Goal: Task Accomplishment & Management: Manage account settings

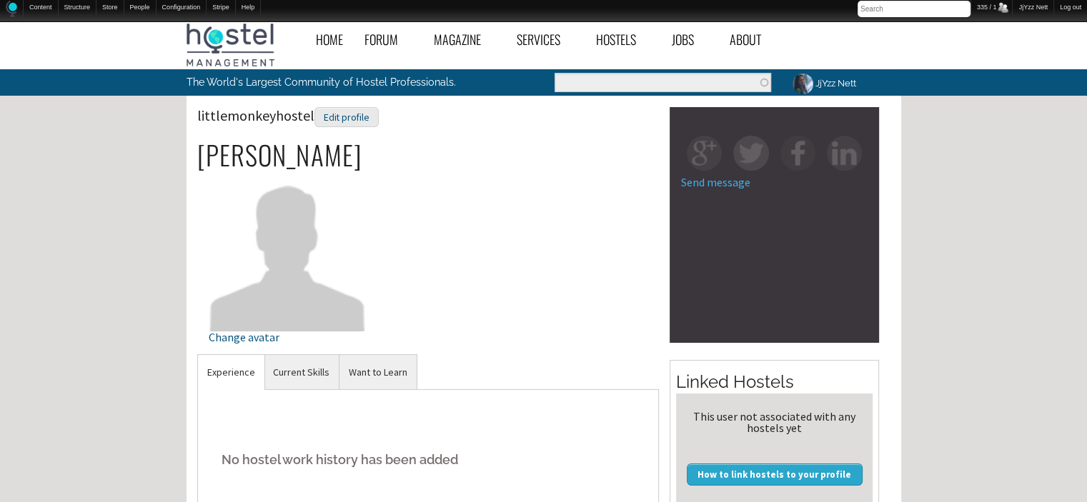
click at [445, 134] on div "littlemonkeyhostel Edit profile" at bounding box center [428, 123] width 462 height 33
click at [299, 365] on link "Current Skills" at bounding box center [301, 372] width 75 height 35
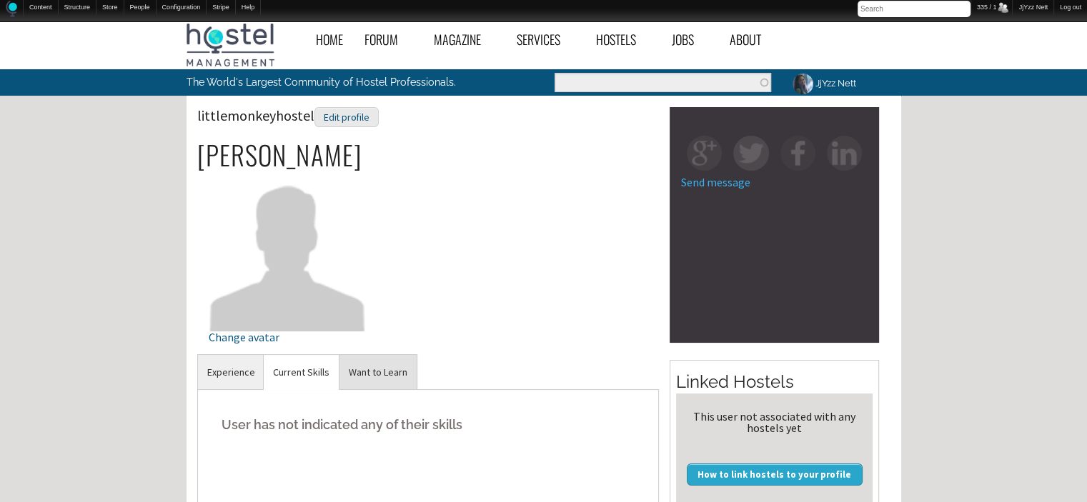
click at [366, 366] on link "Want to Learn" at bounding box center [378, 372] width 77 height 35
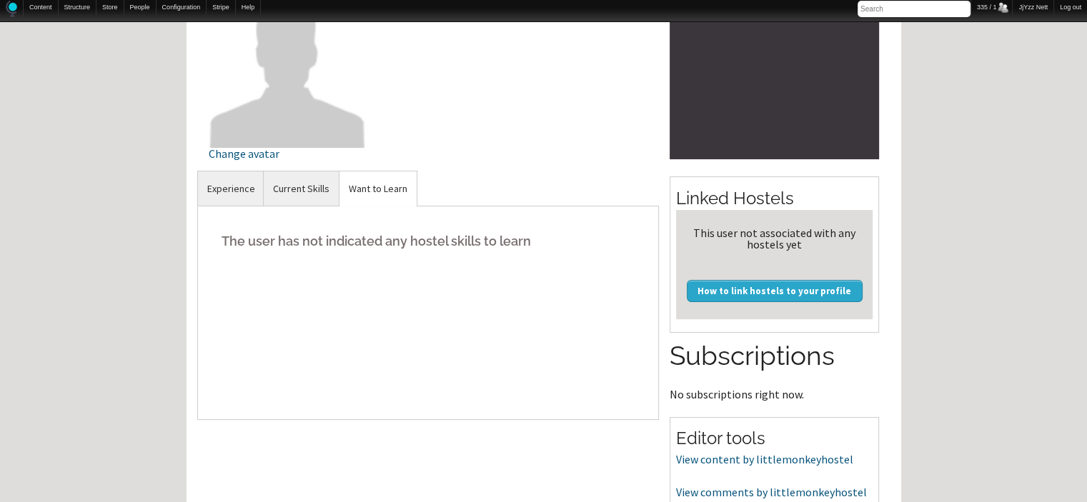
scroll to position [343, 0]
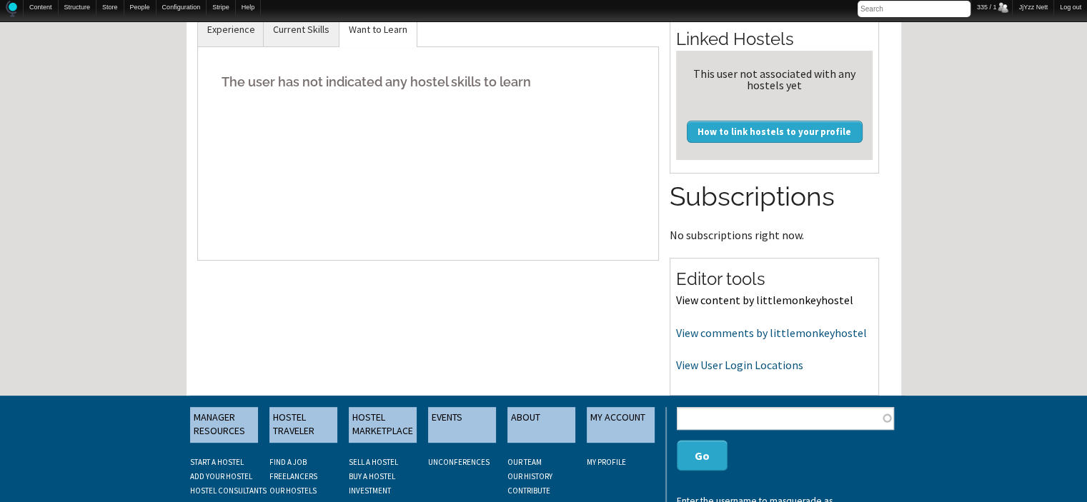
click at [769, 294] on link "View content by littlemonkeyhostel" at bounding box center [764, 300] width 177 height 14
click at [792, 328] on link "View comments by littlemonkeyhostel" at bounding box center [771, 333] width 191 height 14
click at [749, 331] on link "View comments by littlemonkeyhostel" at bounding box center [771, 333] width 191 height 14
click at [700, 360] on link "View User Login Locations" at bounding box center [739, 365] width 127 height 14
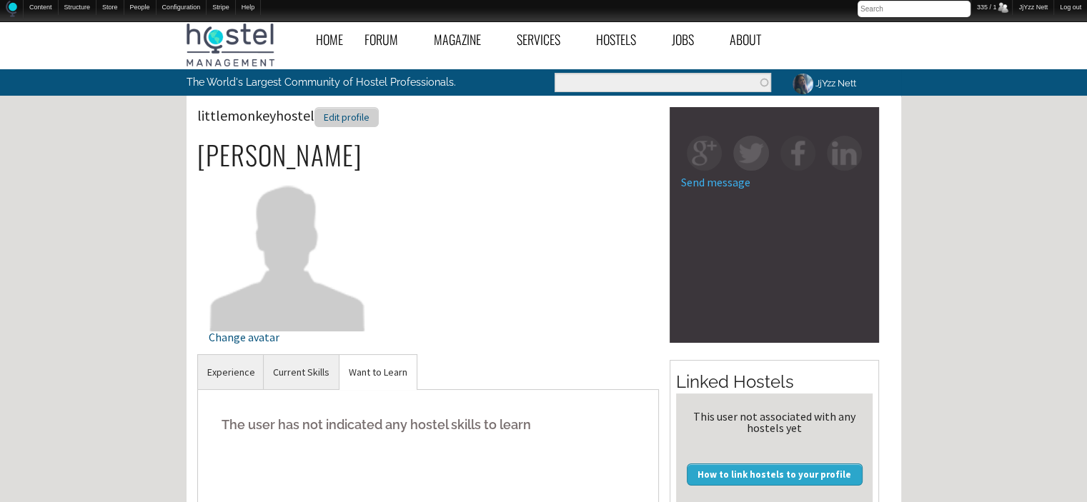
click at [342, 124] on div "Edit profile" at bounding box center [346, 117] width 64 height 21
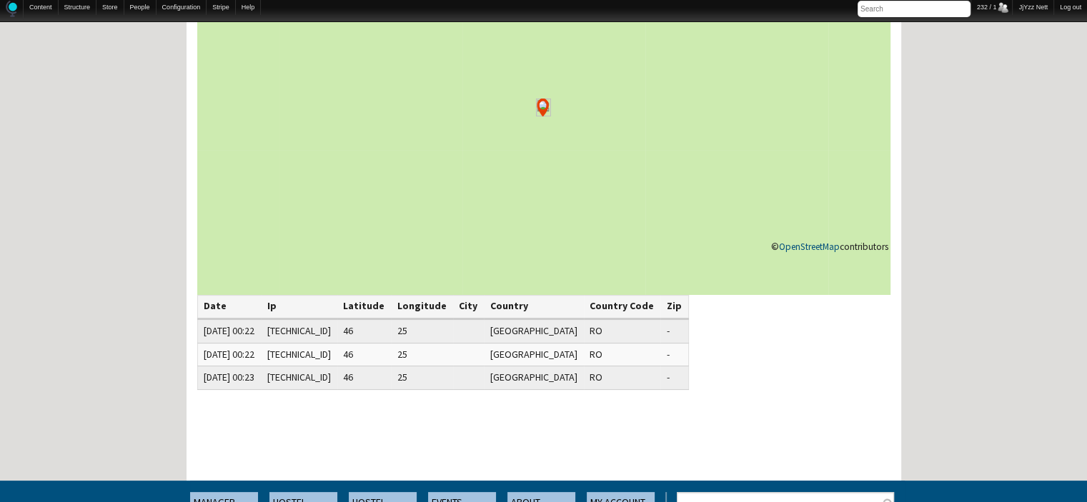
scroll to position [172, 0]
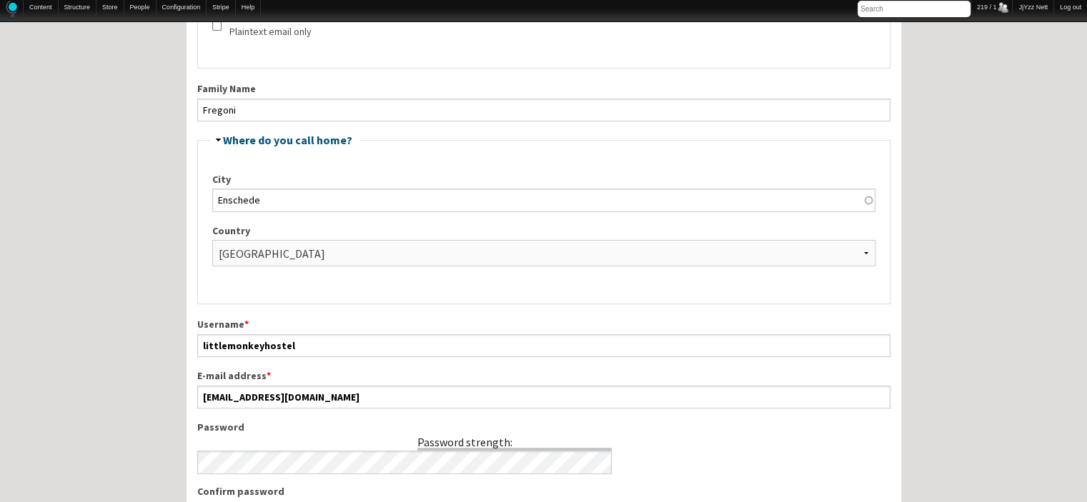
scroll to position [400, 0]
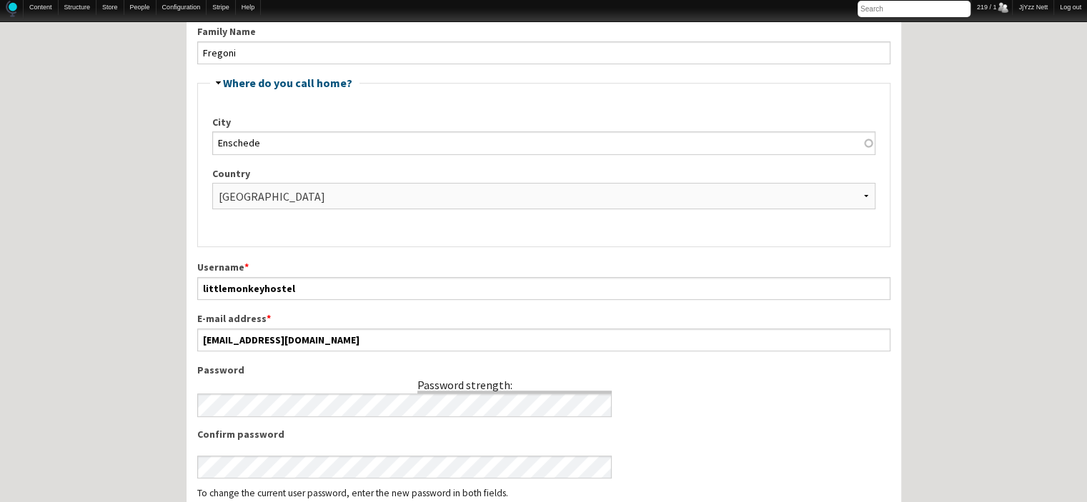
click at [342, 124] on fieldset "Hide Where do you call home? City Enschede Country - [GEOGRAPHIC_DATA] - [GEOGR…" at bounding box center [543, 162] width 693 height 170
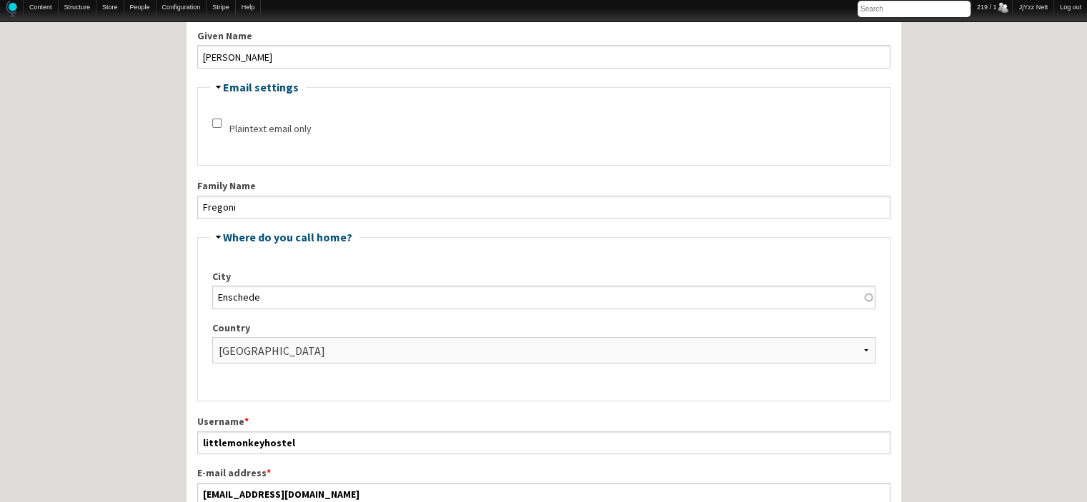
scroll to position [280, 0]
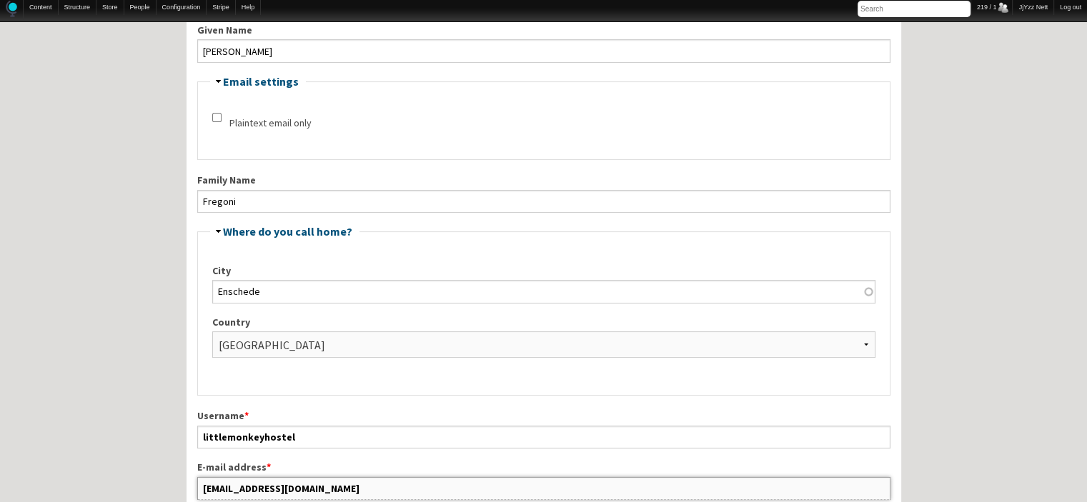
drag, startPoint x: 342, startPoint y: 485, endPoint x: 169, endPoint y: 475, distance: 174.0
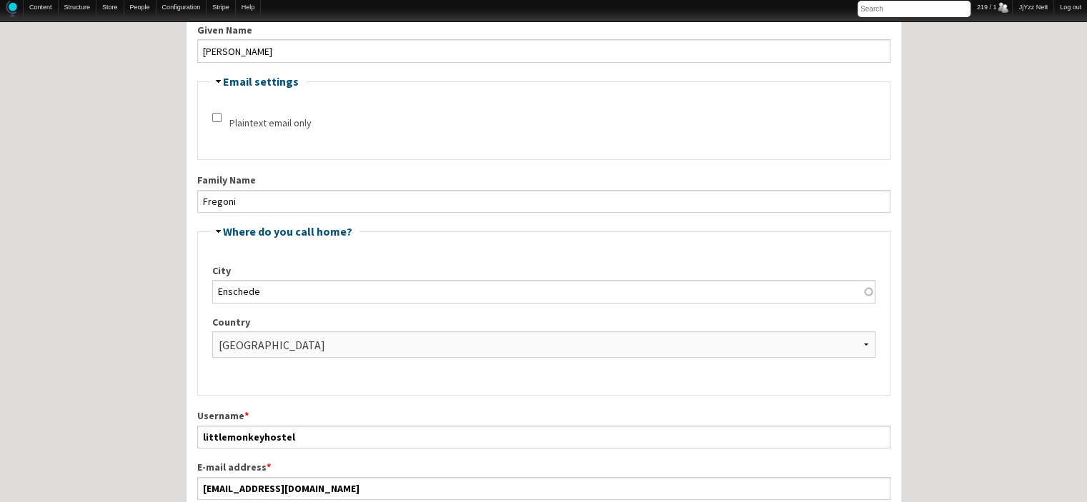
click at [389, 87] on fieldset "Hide Email settings Plaintext email only" at bounding box center [543, 118] width 693 height 84
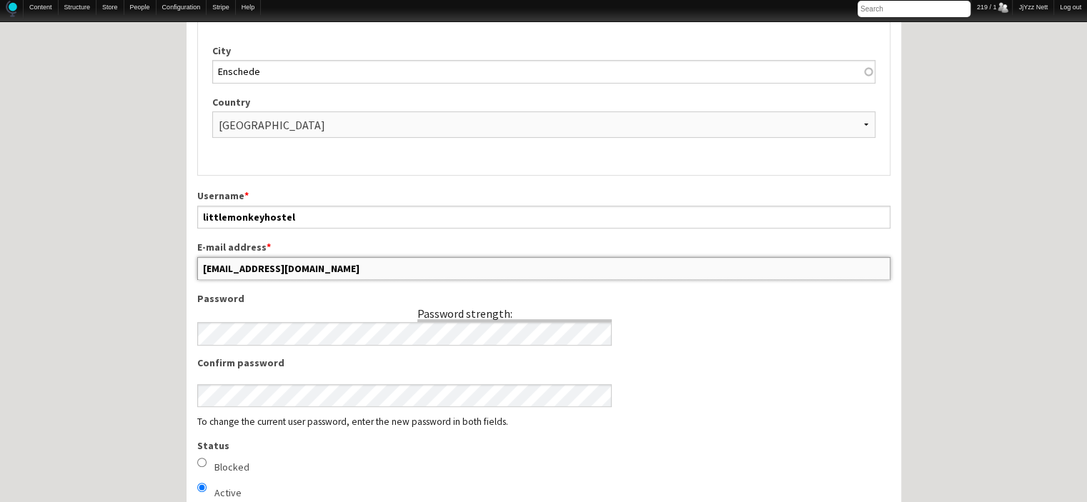
scroll to position [573, 0]
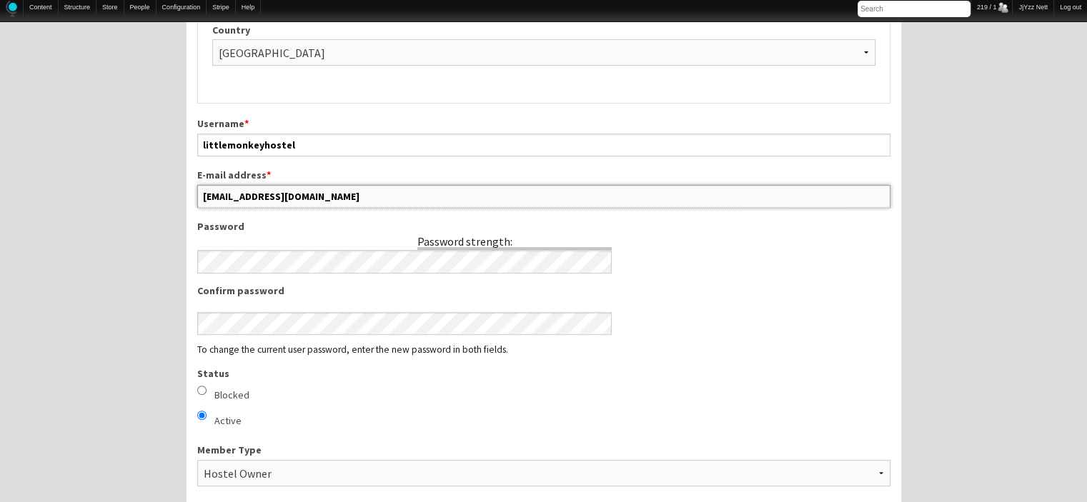
drag, startPoint x: 352, startPoint y: 487, endPoint x: 142, endPoint y: 303, distance: 278.6
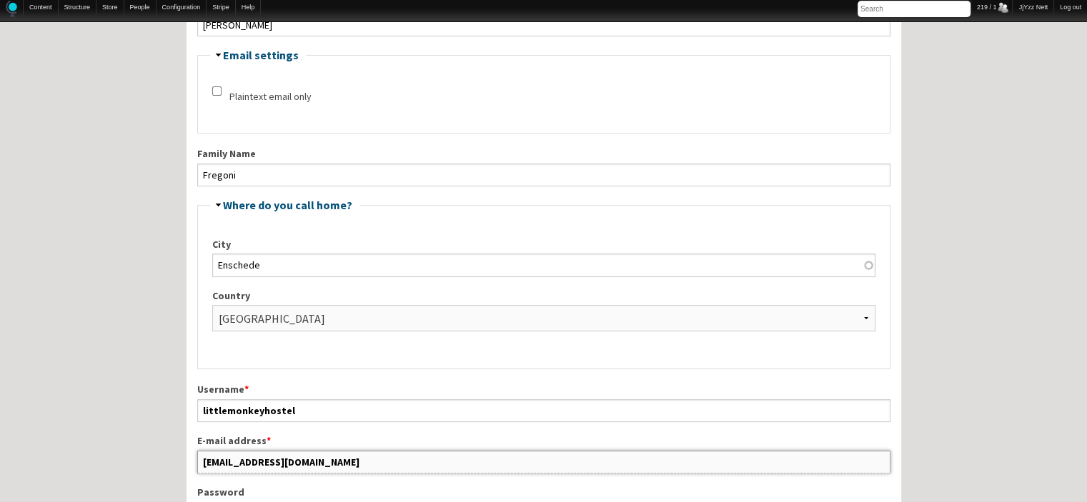
scroll to position [301, 0]
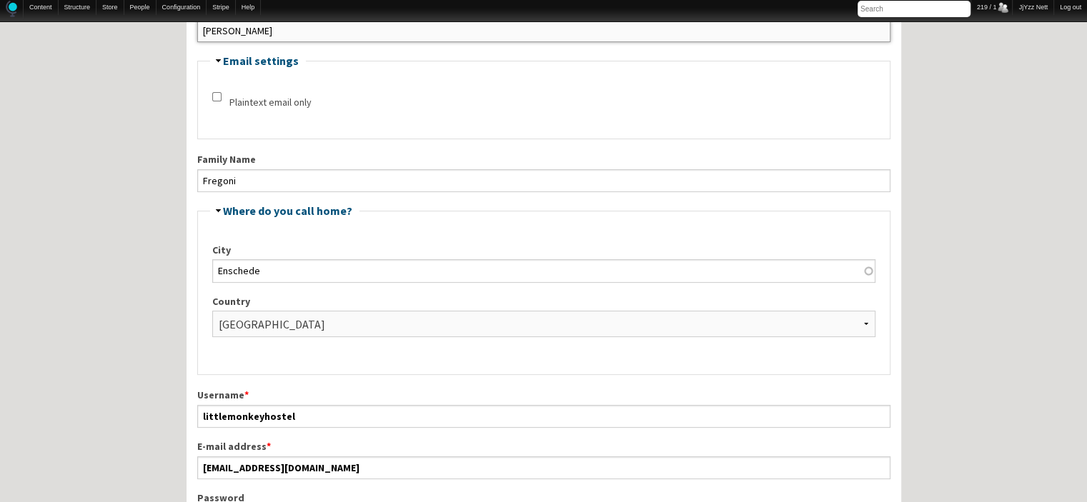
drag, startPoint x: 243, startPoint y: 34, endPoint x: 196, endPoint y: 31, distance: 47.2
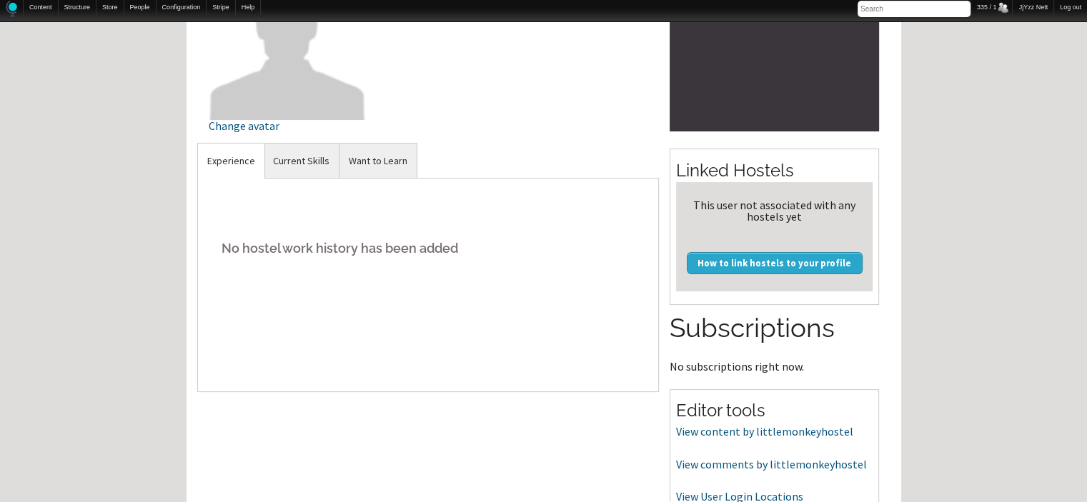
scroll to position [237, 0]
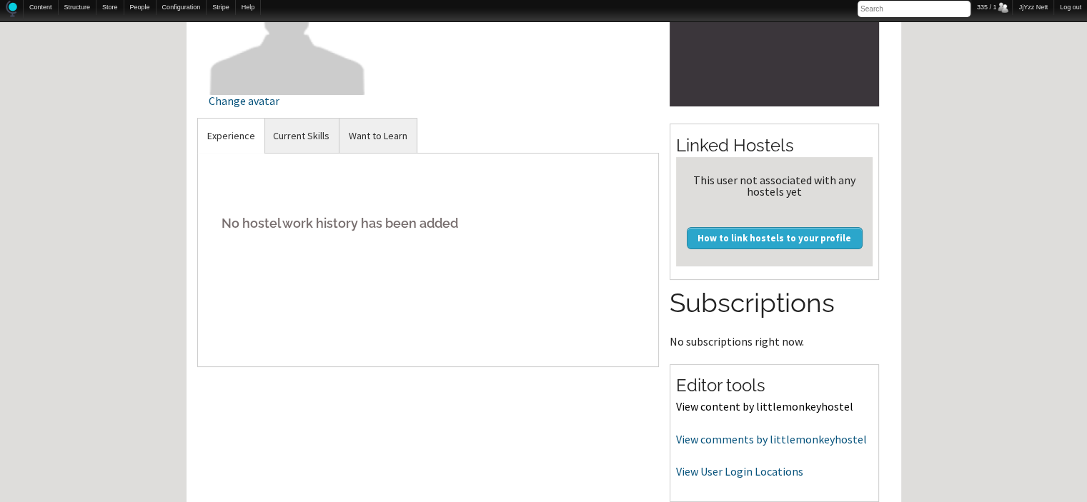
click at [730, 405] on link "View content by littlemonkeyhostel" at bounding box center [764, 407] width 177 height 14
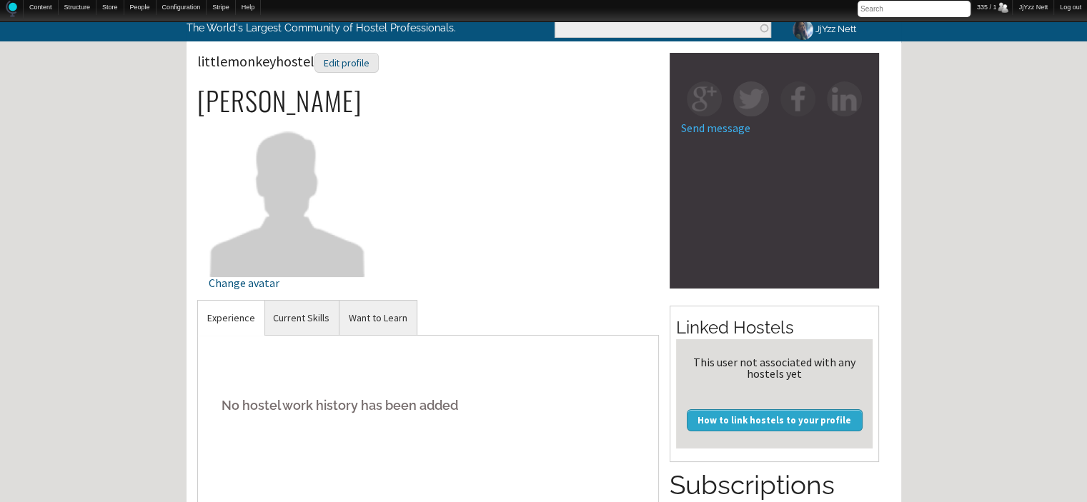
scroll to position [26, 0]
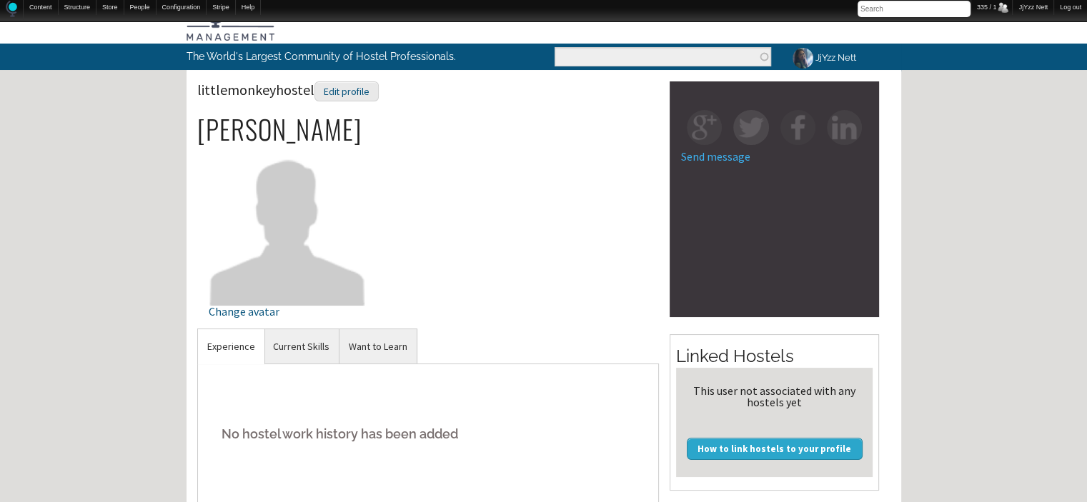
click at [352, 383] on div "No hostel work history has been added" at bounding box center [428, 471] width 462 height 214
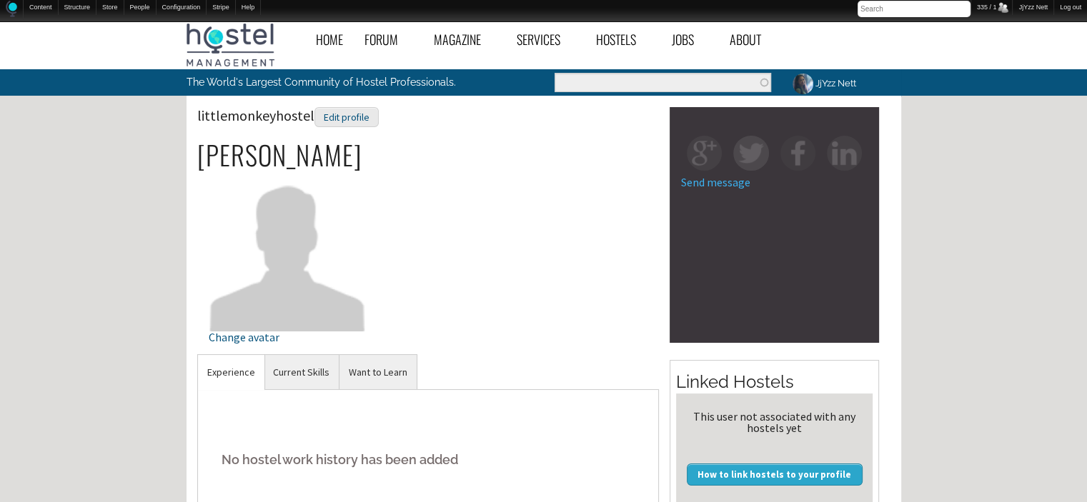
click at [352, 383] on link "Want to Learn" at bounding box center [378, 372] width 77 height 35
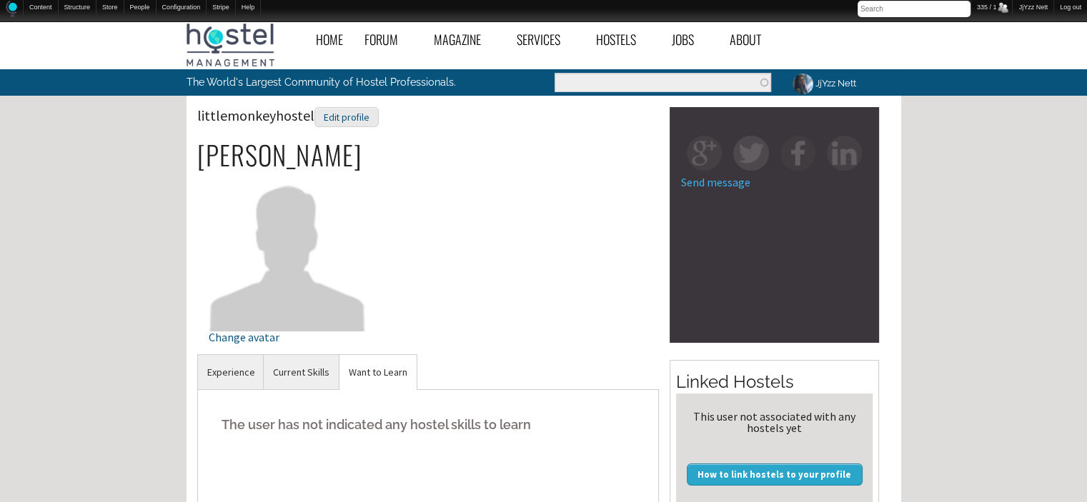
click at [352, 383] on link "Want to Learn" at bounding box center [378, 372] width 77 height 35
click at [341, 122] on div "Edit profile" at bounding box center [346, 117] width 64 height 21
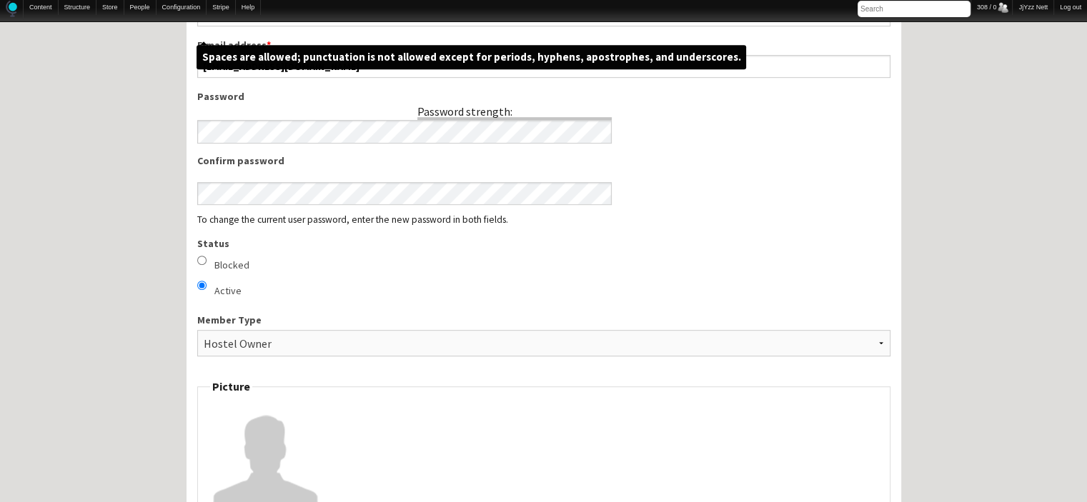
scroll to position [715, 0]
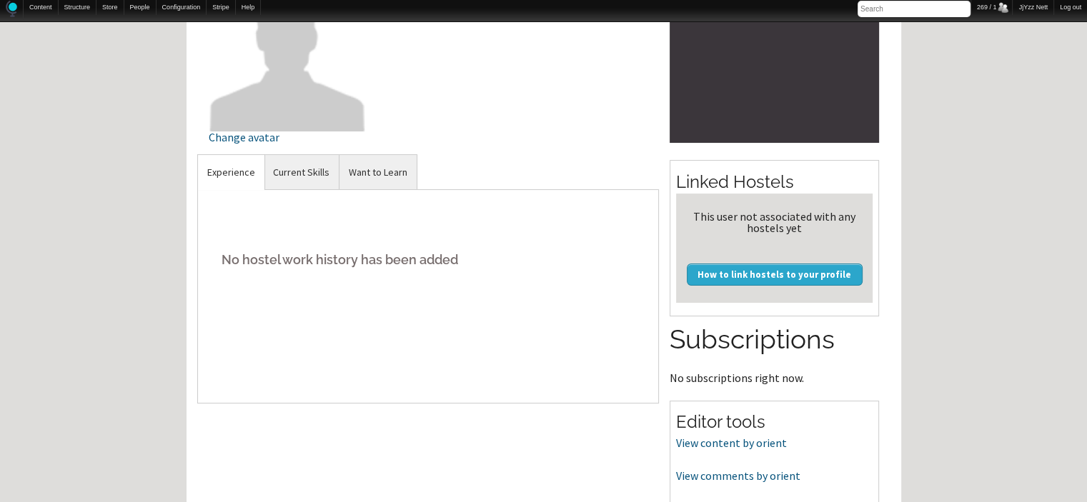
scroll to position [229, 0]
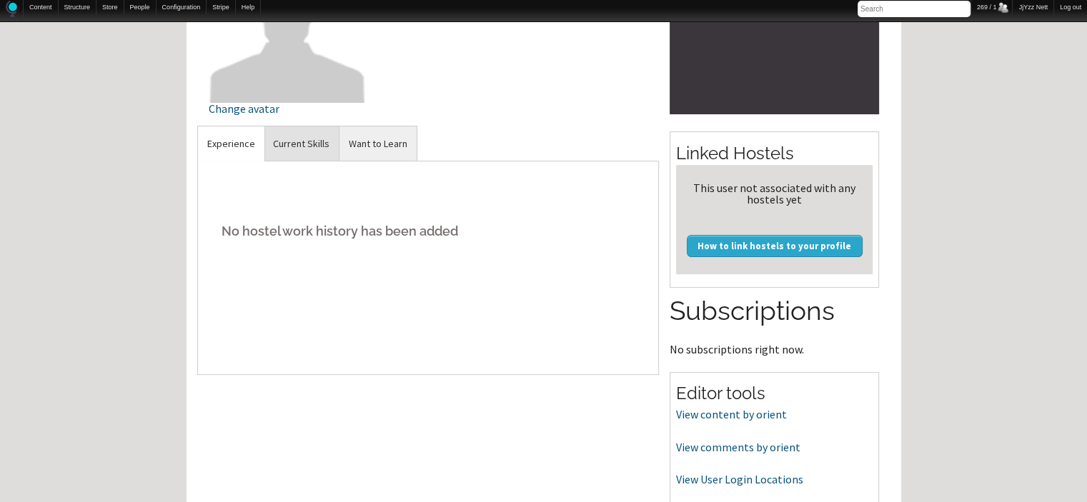
click at [286, 148] on link "Current Skills" at bounding box center [301, 144] width 75 height 35
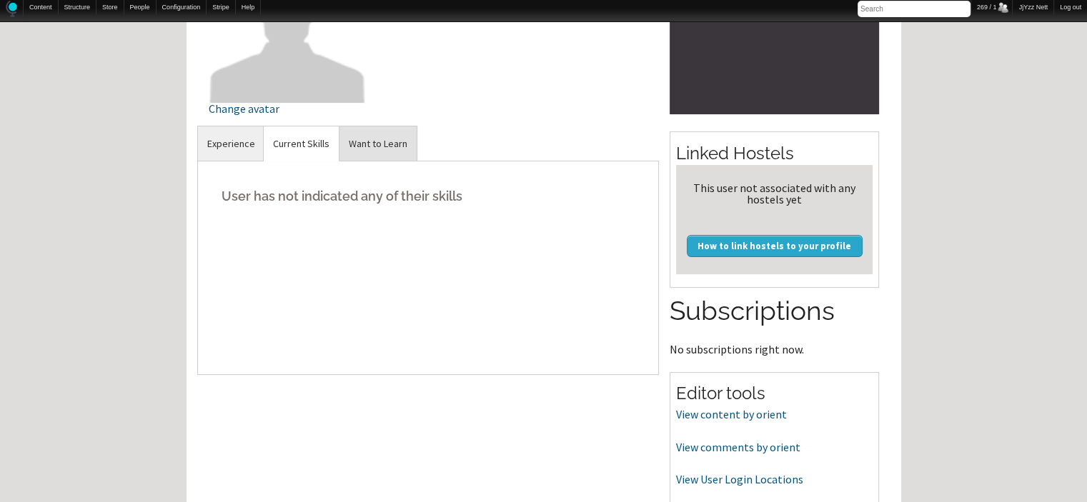
click at [360, 140] on link "Want to Learn" at bounding box center [378, 144] width 77 height 35
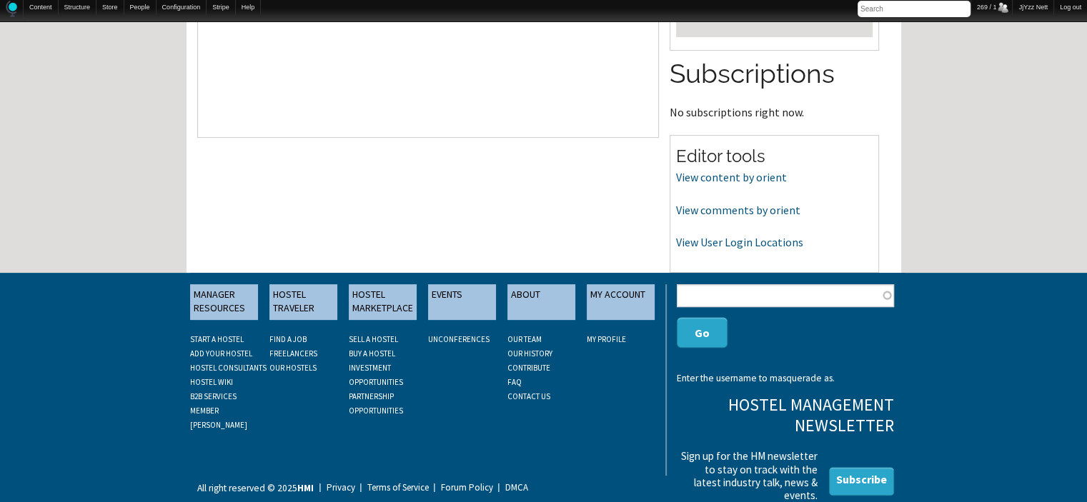
scroll to position [467, 0]
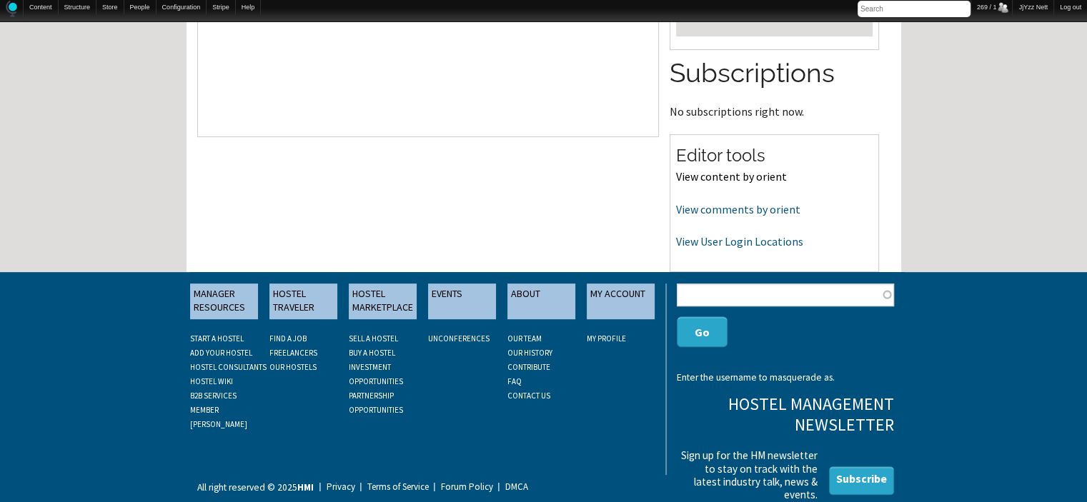
click at [710, 172] on link "View content by orient" at bounding box center [731, 176] width 111 height 14
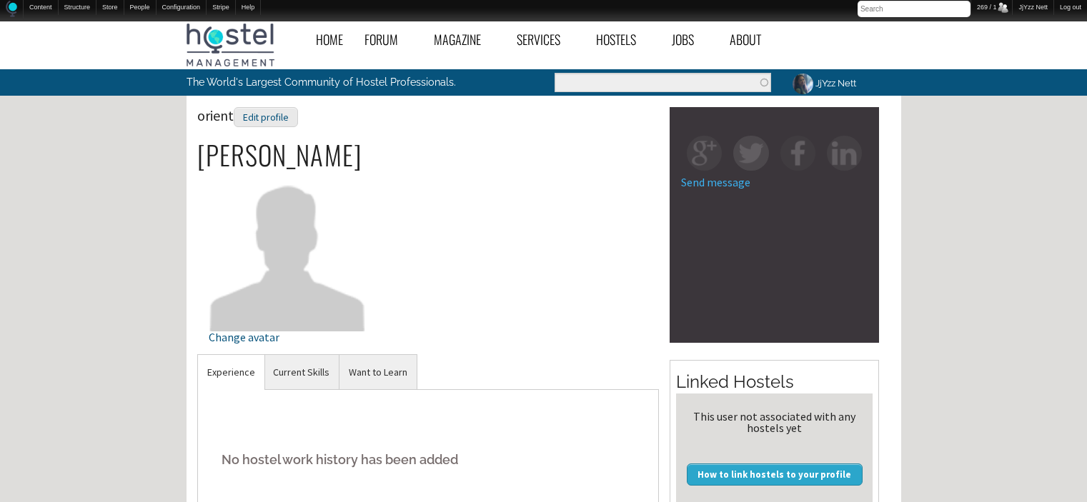
scroll to position [467, 0]
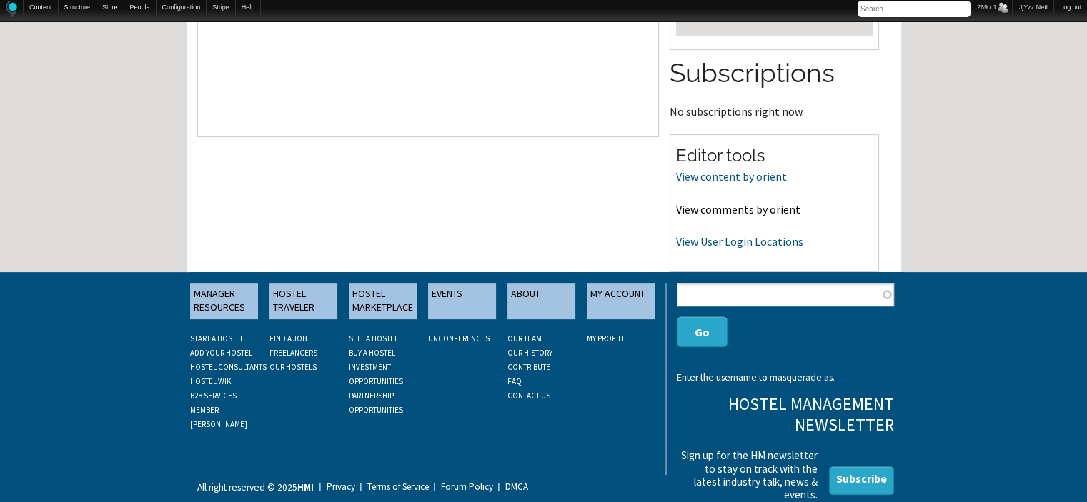
click at [709, 210] on link "View comments by orient" at bounding box center [738, 209] width 124 height 14
click at [742, 243] on link "View User Login Locations" at bounding box center [739, 241] width 127 height 14
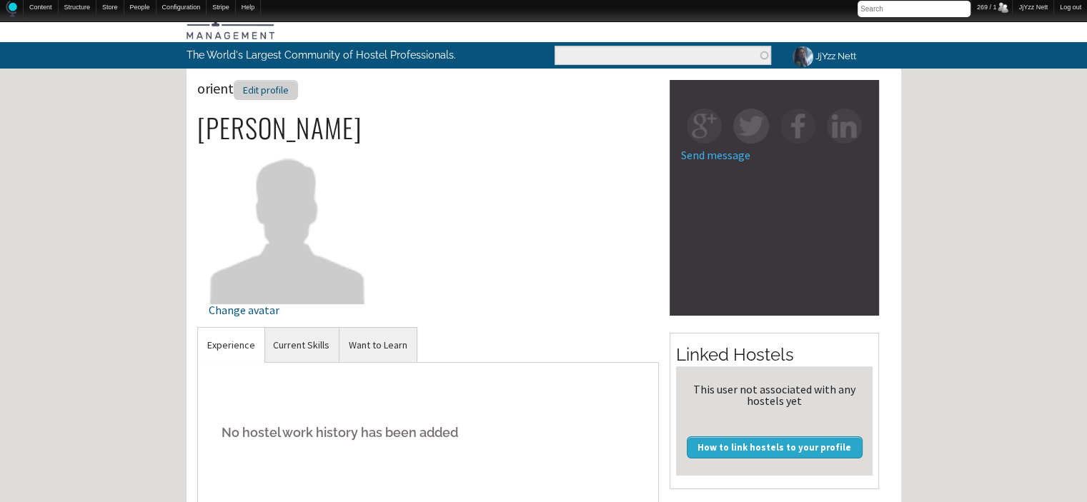
click at [259, 83] on div "Edit profile" at bounding box center [266, 90] width 64 height 21
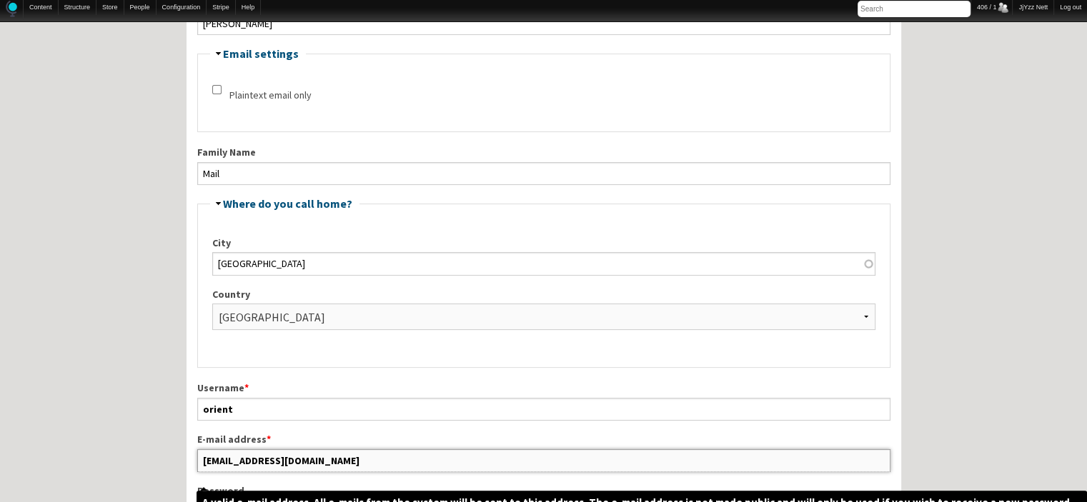
scroll to position [323, 0]
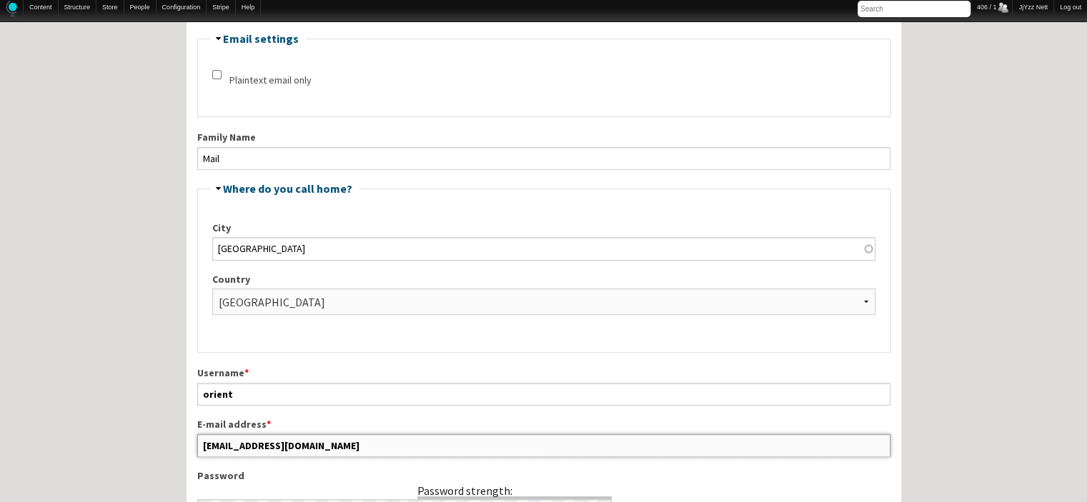
drag, startPoint x: 332, startPoint y: 482, endPoint x: 128, endPoint y: 484, distance: 204.4
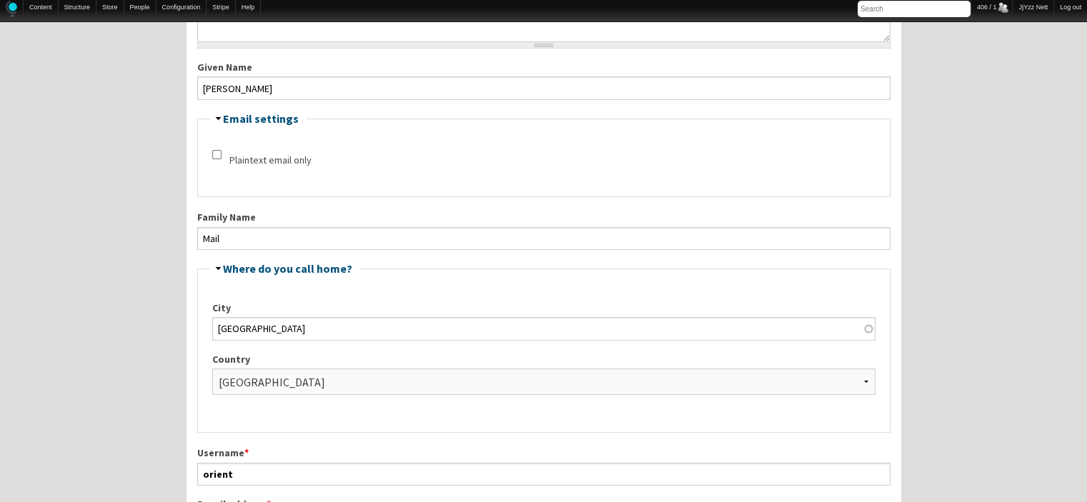
scroll to position [237, 0]
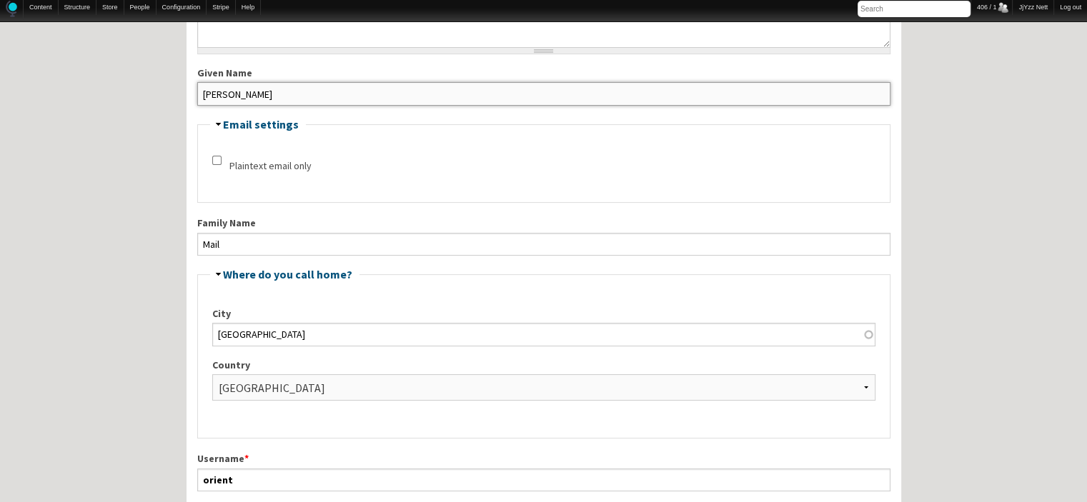
click at [838, 94] on input "[PERSON_NAME]" at bounding box center [543, 93] width 693 height 23
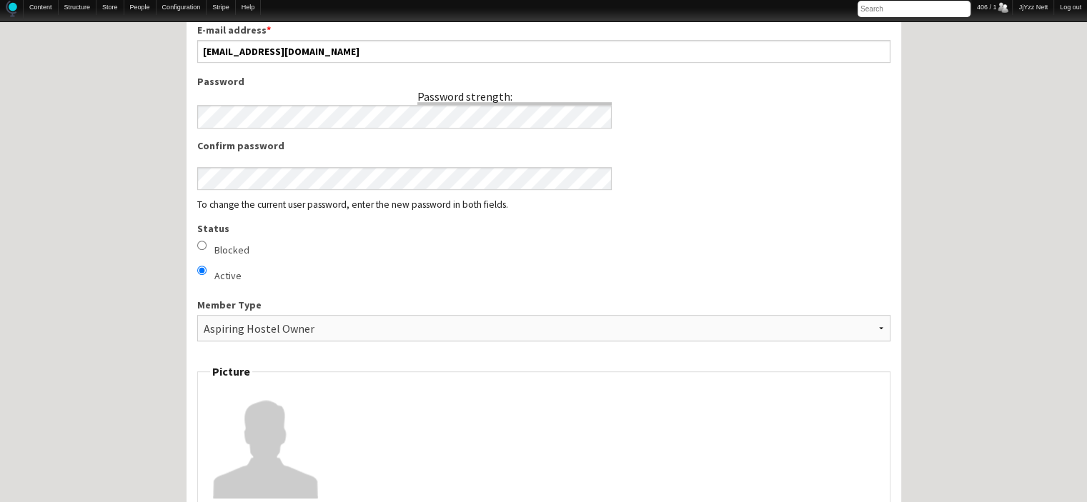
scroll to position [709, 0]
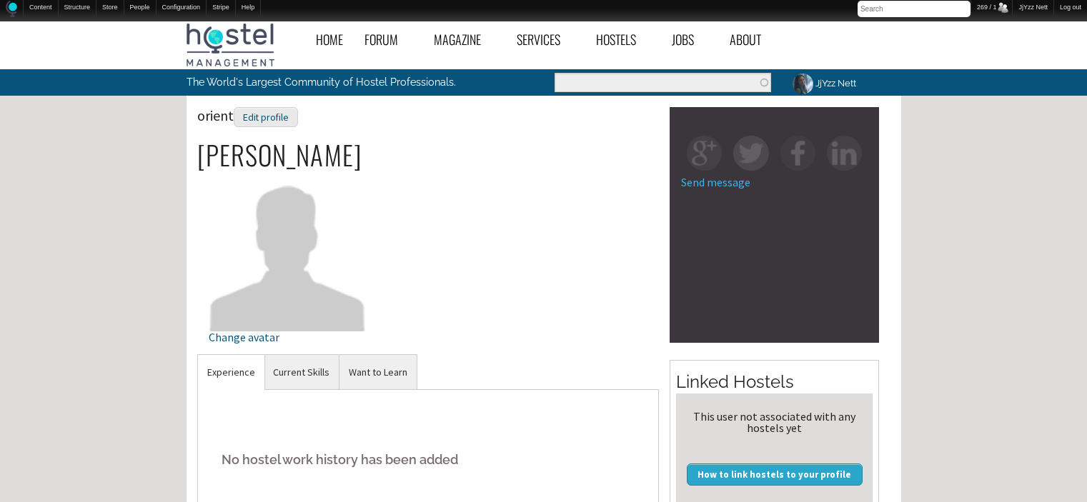
scroll to position [27, 0]
click at [302, 386] on link "Current Skills" at bounding box center [301, 372] width 75 height 35
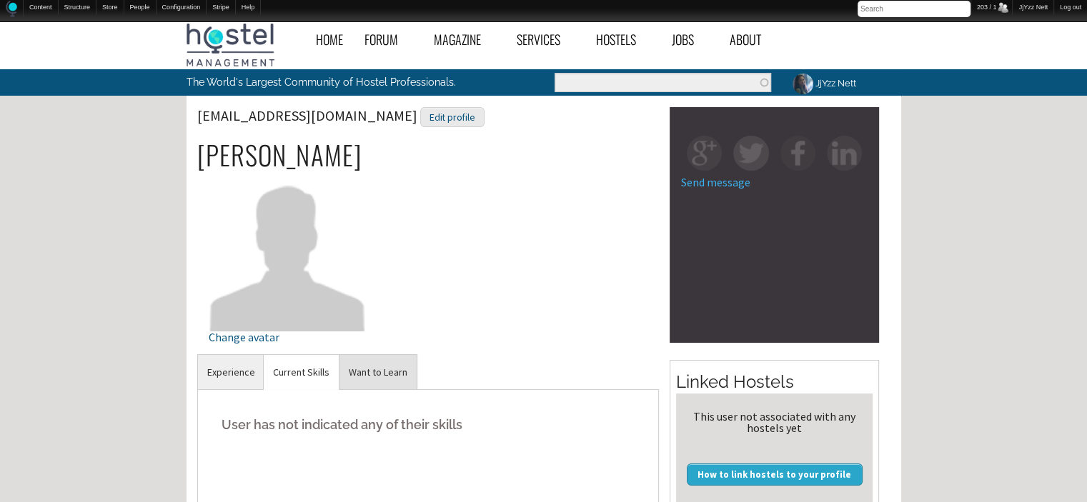
click at [371, 373] on link "Want to Learn" at bounding box center [378, 372] width 77 height 35
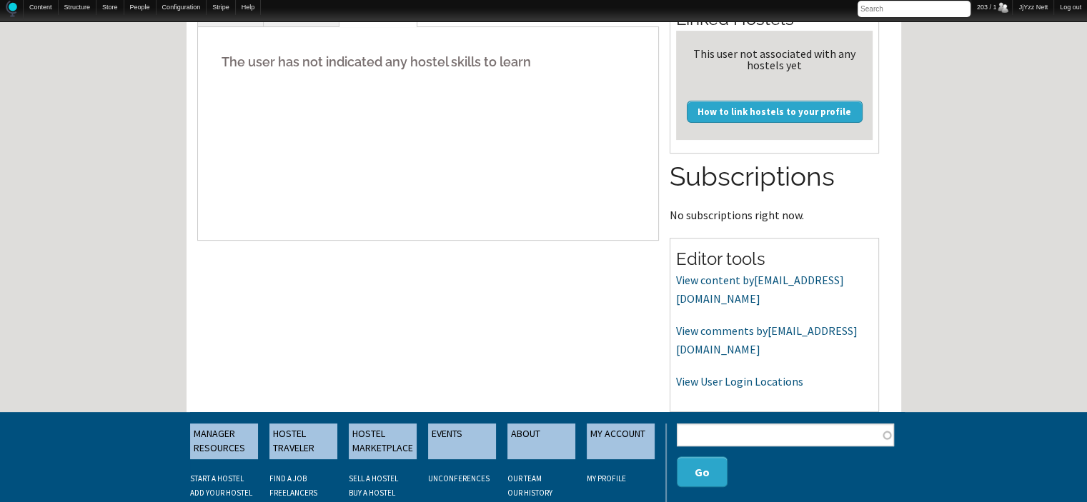
scroll to position [400, 0]
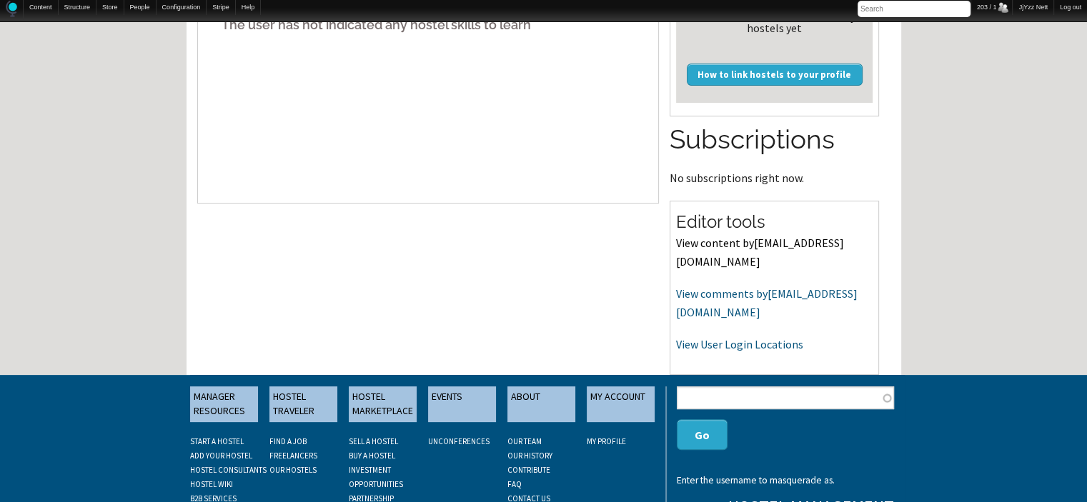
click at [748, 239] on link "View content by oujiarui89@gmail.com" at bounding box center [760, 252] width 168 height 33
click at [707, 299] on link "View comments by oujiarui89@gmail.com" at bounding box center [767, 303] width 182 height 33
click at [688, 337] on link "View User Login Locations" at bounding box center [739, 344] width 127 height 14
click at [749, 244] on link "View content by oujiarui89@gmail.com" at bounding box center [760, 252] width 168 height 33
click at [721, 296] on link "View comments by oujiarui89@gmail.com" at bounding box center [767, 303] width 182 height 33
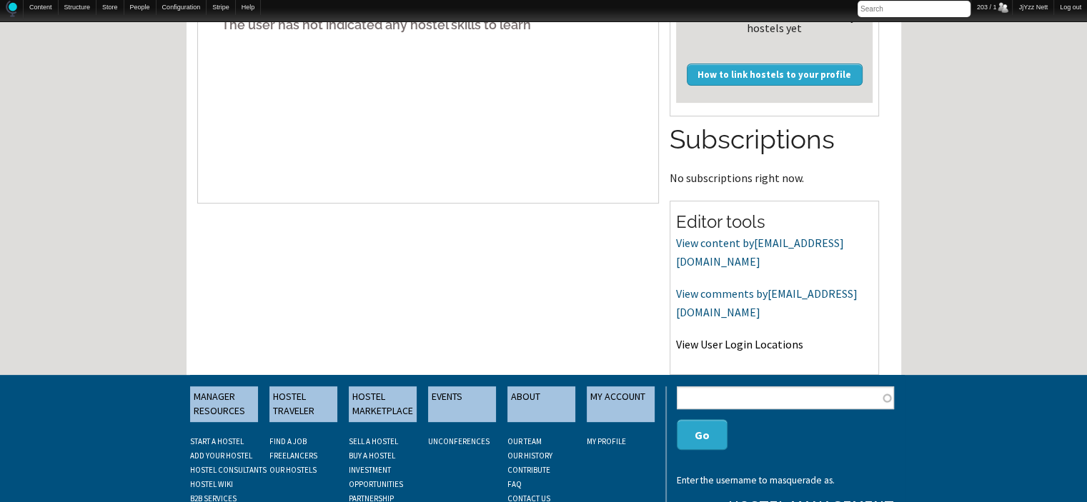
click at [708, 337] on link "View User Login Locations" at bounding box center [739, 344] width 127 height 14
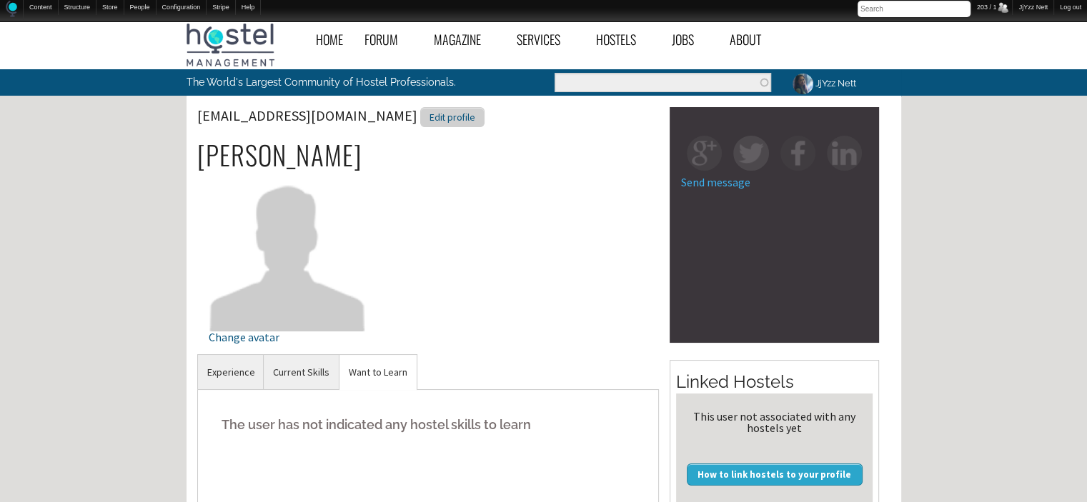
click at [420, 122] on div "Edit profile" at bounding box center [452, 117] width 64 height 21
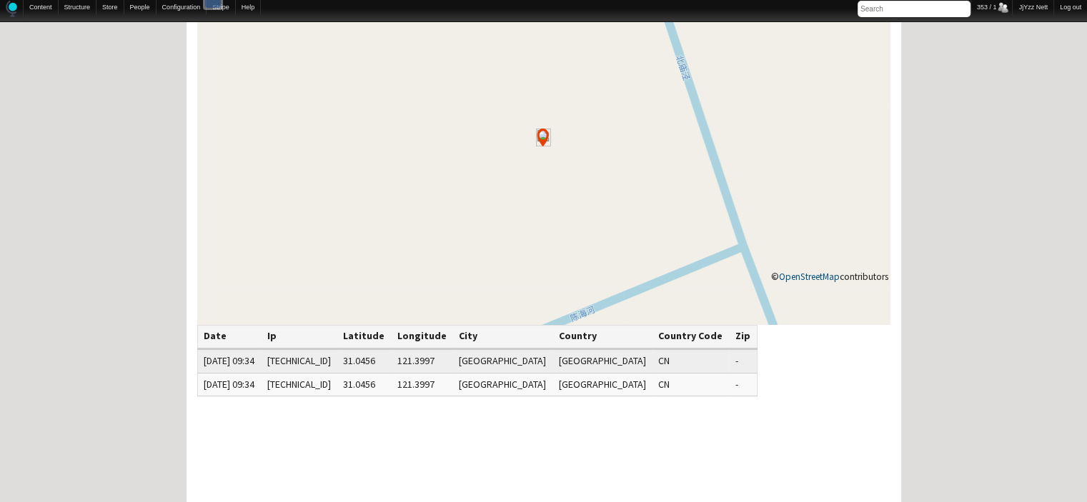
scroll to position [257, 0]
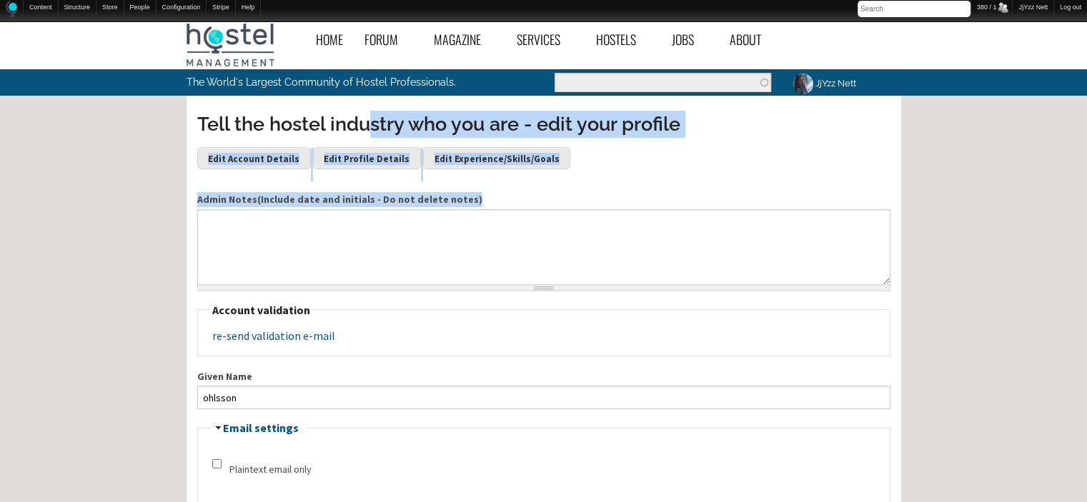
drag, startPoint x: 0, startPoint y: 0, endPoint x: 429, endPoint y: 224, distance: 484.0
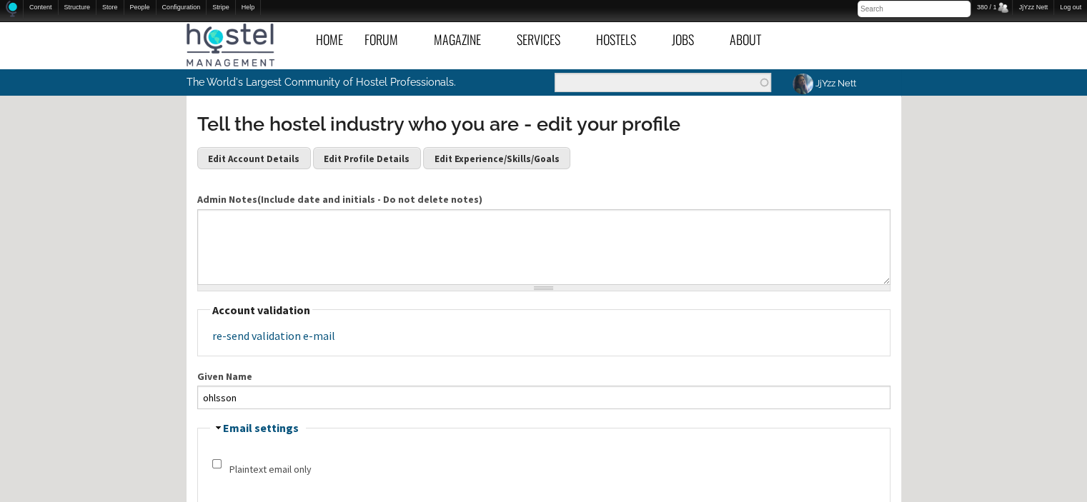
click at [447, 330] on div "re-send validation e-mail" at bounding box center [543, 335] width 663 height 11
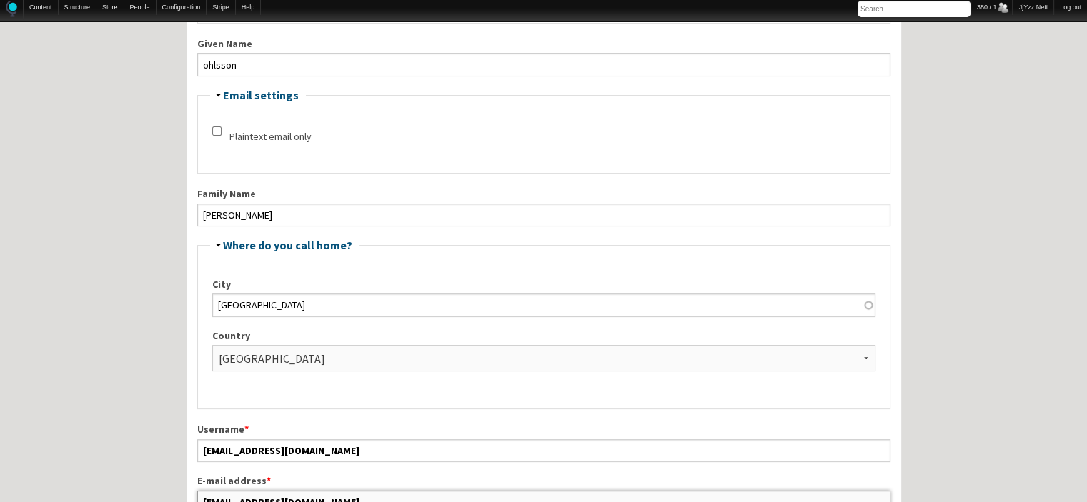
scroll to position [352, 0]
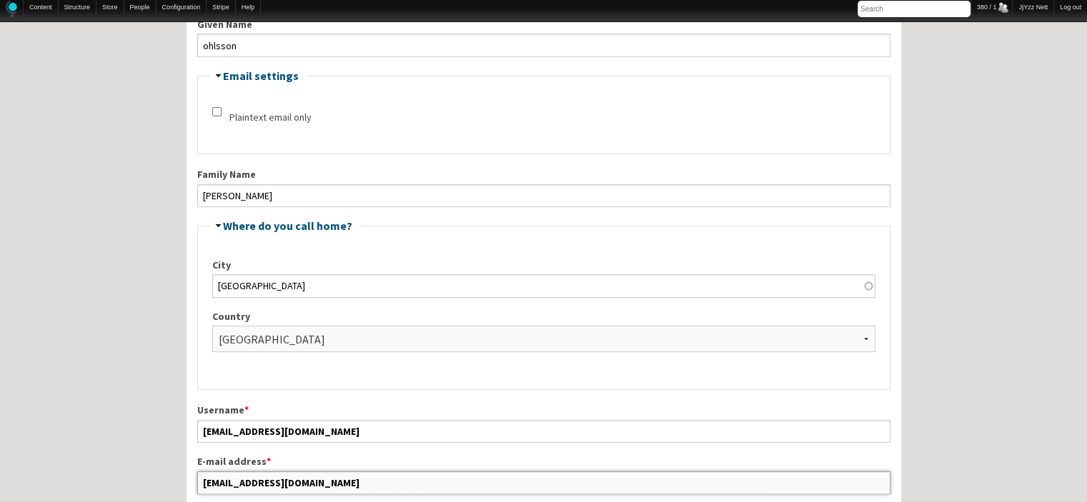
drag, startPoint x: 326, startPoint y: 494, endPoint x: 178, endPoint y: 474, distance: 149.3
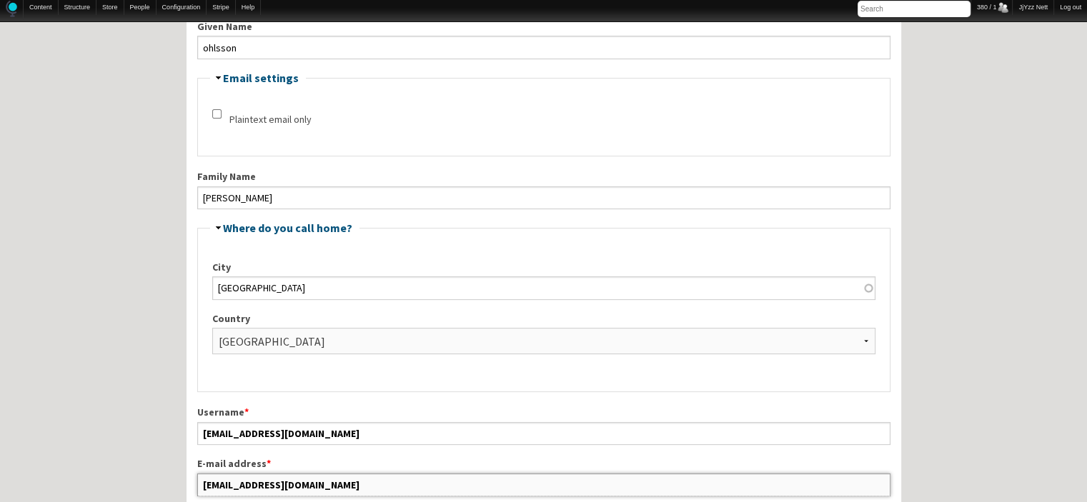
scroll to position [347, 0]
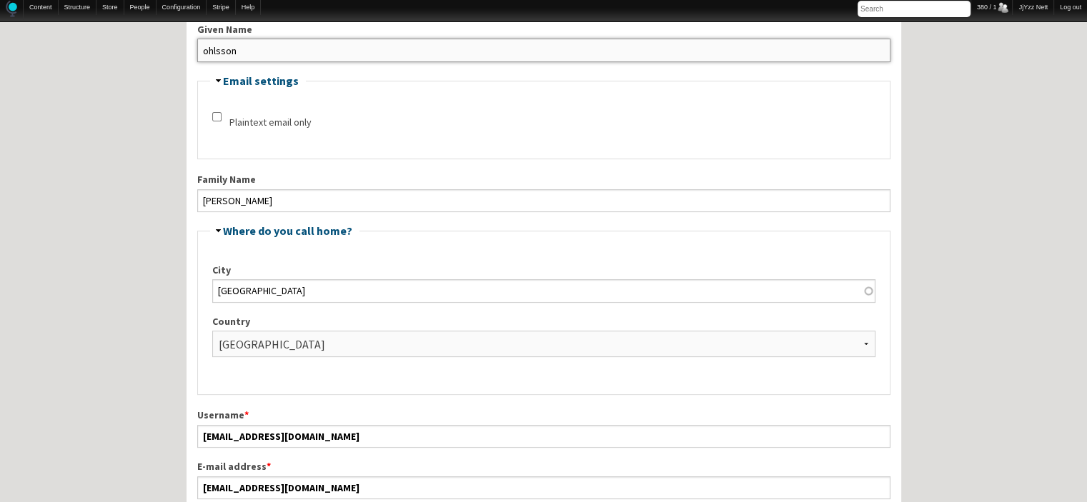
drag, startPoint x: 326, startPoint y: 48, endPoint x: 177, endPoint y: 61, distance: 149.2
